Goal: Navigation & Orientation: Find specific page/section

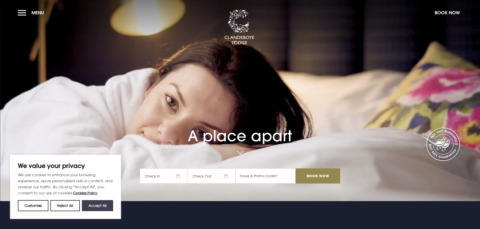
click at [105, 207] on button "Accept All" at bounding box center [97, 205] width 31 height 11
checkbox input "true"
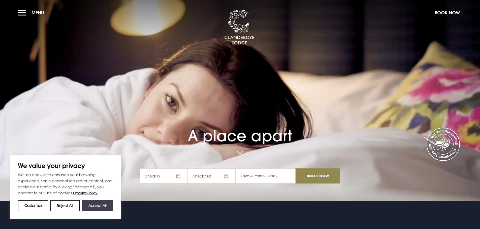
checkbox input "true"
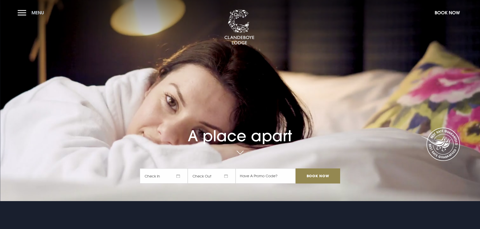
click at [24, 14] on button "Menu" at bounding box center [32, 12] width 29 height 11
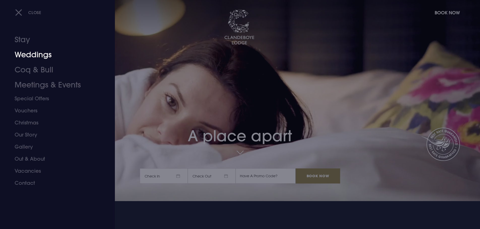
click at [30, 55] on link "Weddings" at bounding box center [55, 54] width 80 height 15
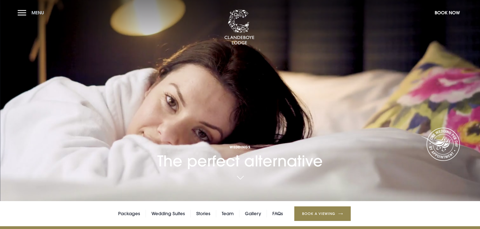
click at [22, 12] on button "Menu" at bounding box center [32, 12] width 29 height 11
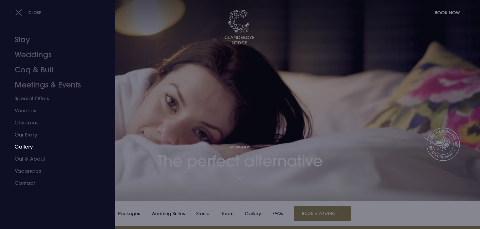
click at [29, 144] on link "Gallery" at bounding box center [55, 147] width 80 height 12
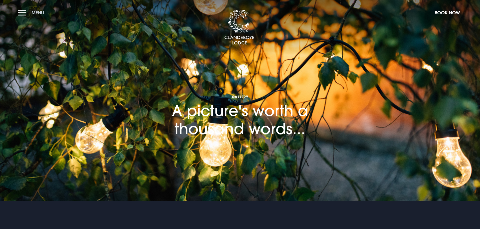
click at [22, 12] on button "Menu" at bounding box center [32, 12] width 29 height 11
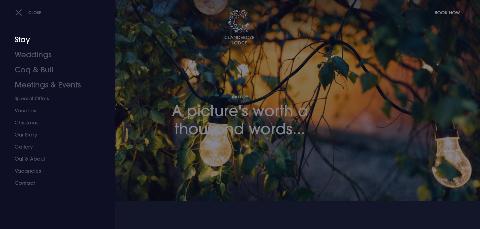
click at [21, 43] on link "Stay" at bounding box center [55, 39] width 80 height 15
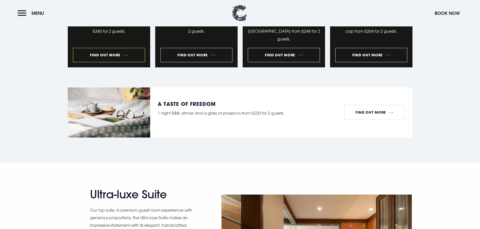
scroll to position [529, 0]
